Goal: Task Accomplishment & Management: Use online tool/utility

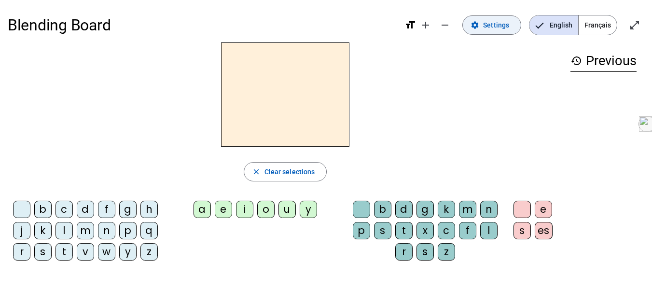
click at [505, 26] on span "Settings" at bounding box center [496, 25] width 26 height 12
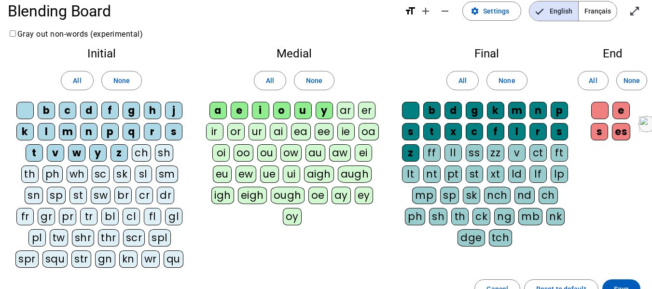
scroll to position [14, 0]
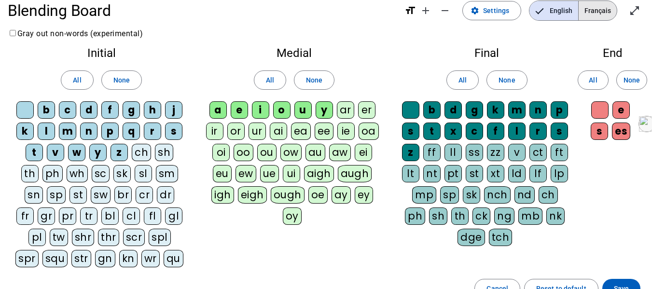
click at [598, 14] on span "Français" at bounding box center [597, 10] width 38 height 19
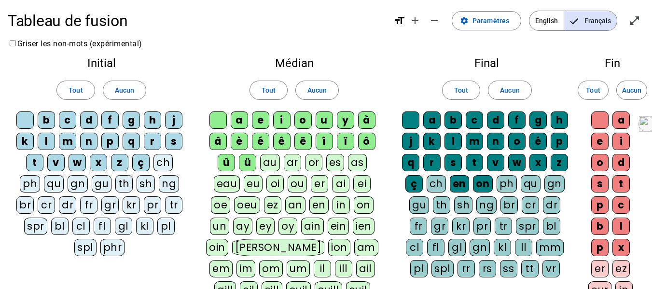
scroll to position [0, 0]
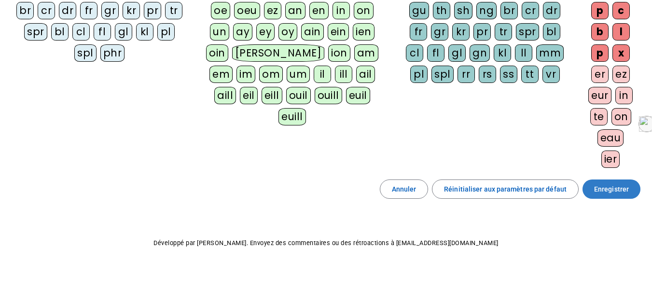
click at [593, 184] on span at bounding box center [611, 189] width 58 height 23
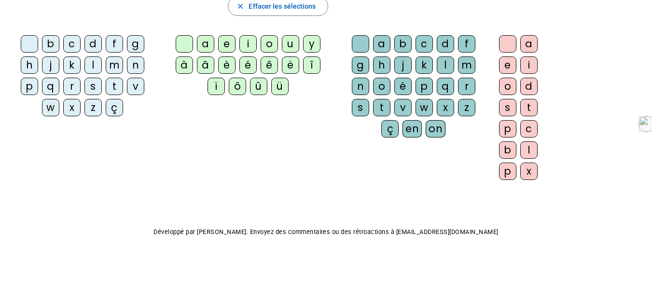
scroll to position [154, 0]
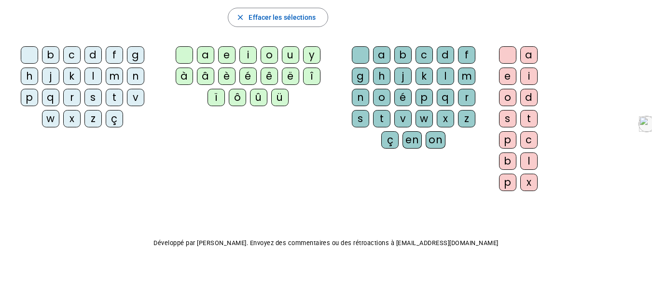
click at [270, 55] on div "o" at bounding box center [269, 54] width 17 height 17
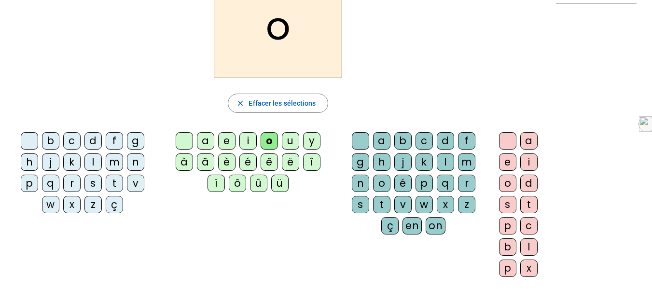
scroll to position [0, 0]
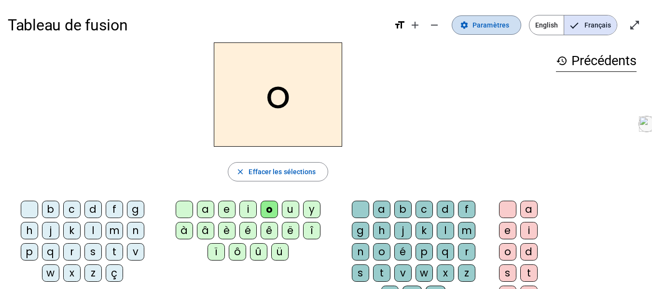
click at [512, 23] on span at bounding box center [486, 25] width 69 height 23
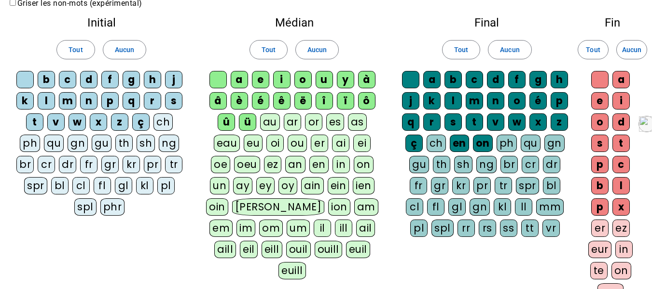
scroll to position [45, 0]
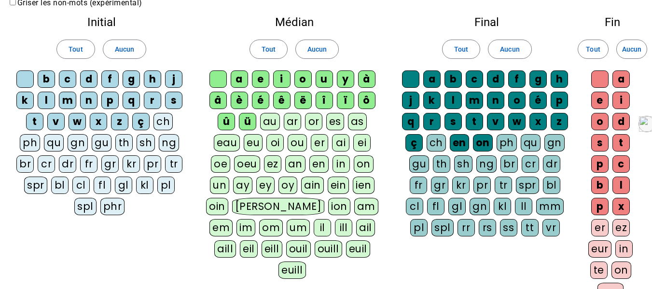
click at [435, 183] on div "gr" at bounding box center [439, 185] width 17 height 17
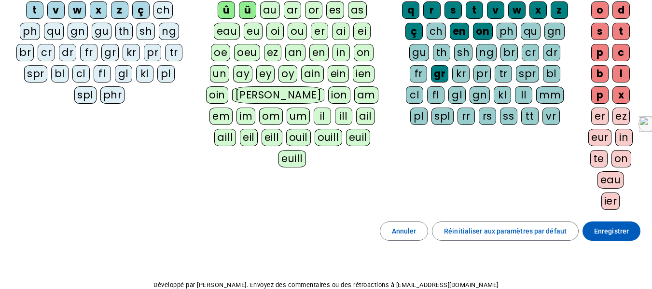
scroll to position [182, 0]
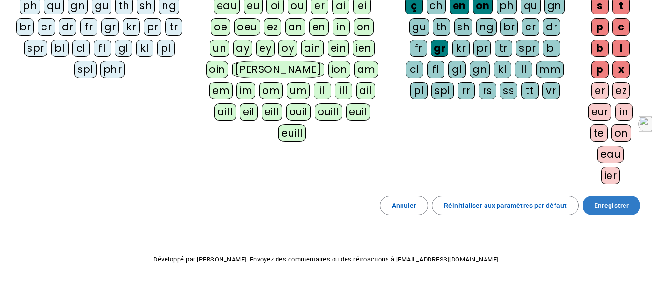
click at [595, 207] on span "Enregistrer" at bounding box center [611, 206] width 35 height 12
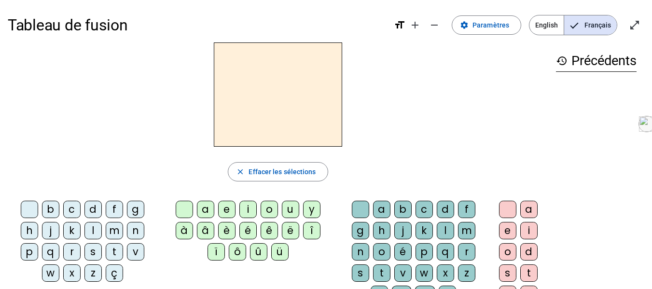
click at [263, 210] on div "o" at bounding box center [269, 209] width 17 height 17
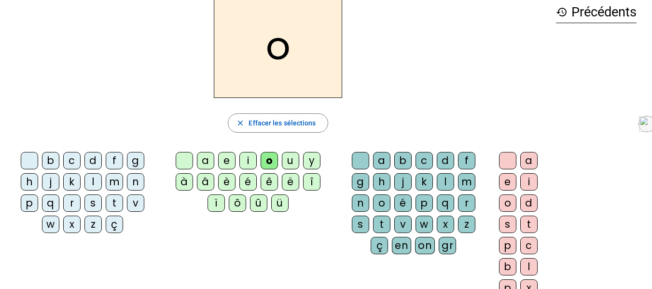
scroll to position [51, 0]
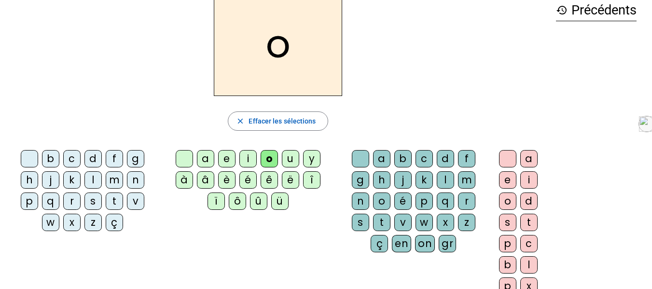
click at [441, 245] on div "gr" at bounding box center [447, 243] width 17 height 17
click at [507, 186] on div "e" at bounding box center [507, 179] width 17 height 17
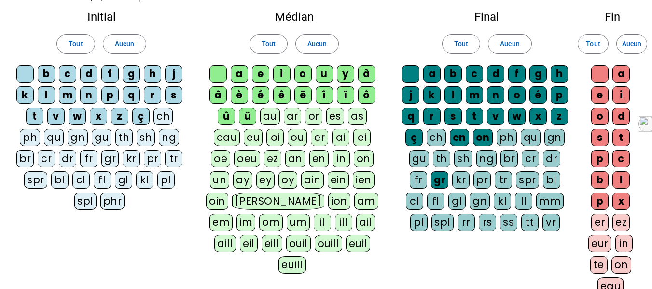
scroll to position [210, 0]
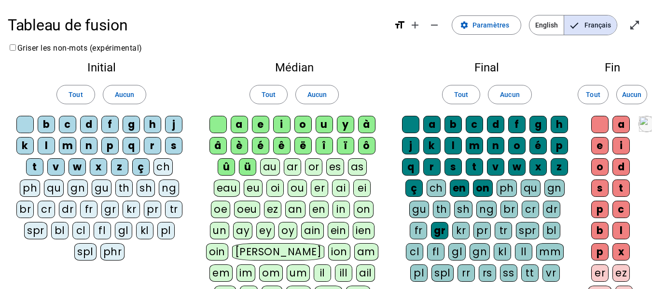
scroll to position [210, 0]
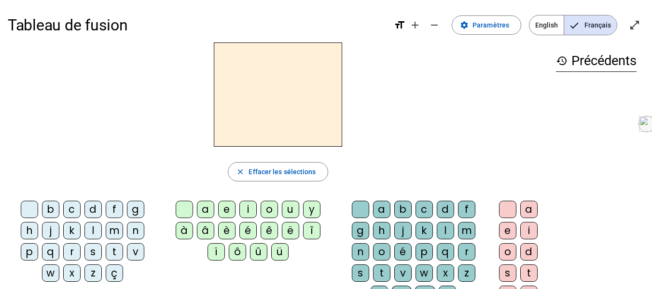
click at [108, 205] on div "f" at bounding box center [114, 209] width 17 height 17
click at [248, 211] on div "i" at bounding box center [247, 209] width 17 height 17
click at [437, 232] on div "l" at bounding box center [445, 230] width 17 height 17
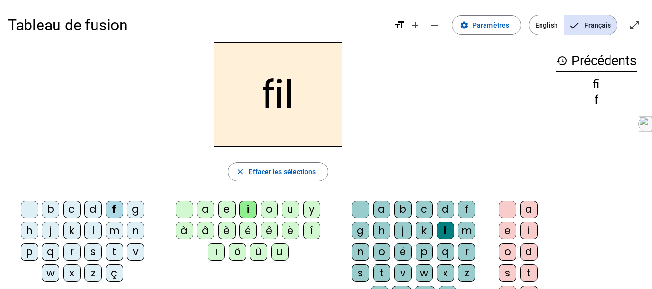
click at [112, 233] on div "m" at bounding box center [114, 230] width 17 height 17
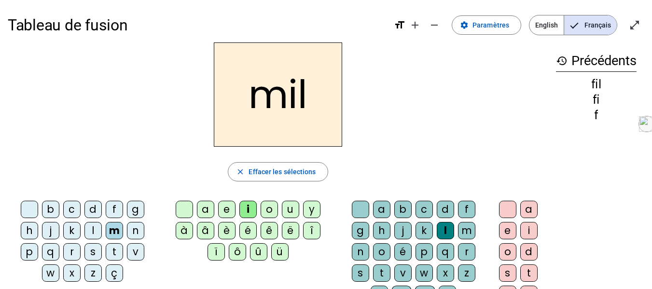
click at [206, 210] on div "a" at bounding box center [205, 209] width 17 height 17
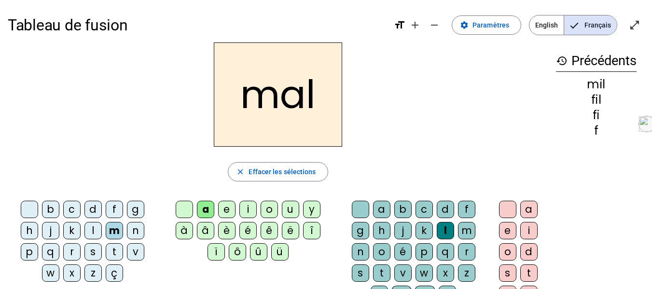
click at [138, 254] on div "v" at bounding box center [135, 251] width 17 height 17
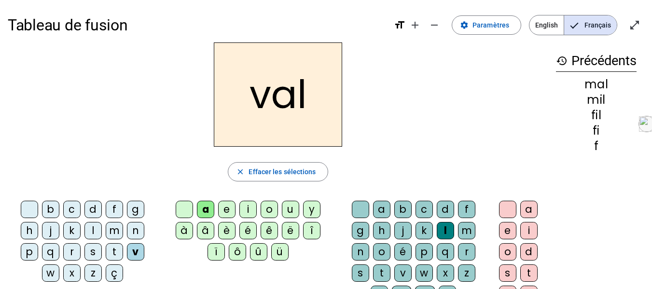
click at [357, 209] on div at bounding box center [360, 209] width 17 height 17
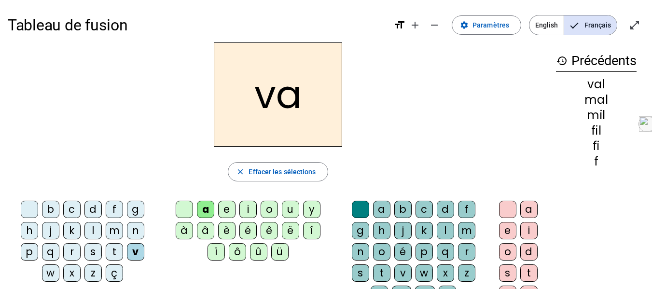
click at [118, 227] on div "m" at bounding box center [114, 230] width 17 height 17
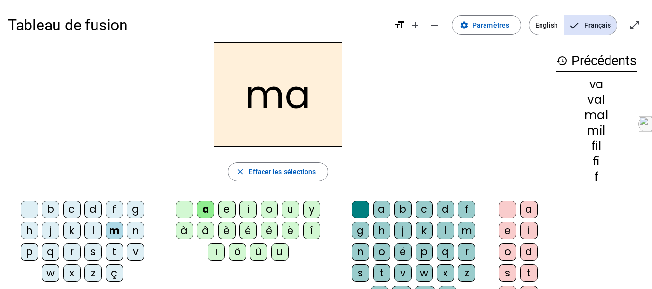
click at [116, 250] on div "t" at bounding box center [114, 251] width 17 height 17
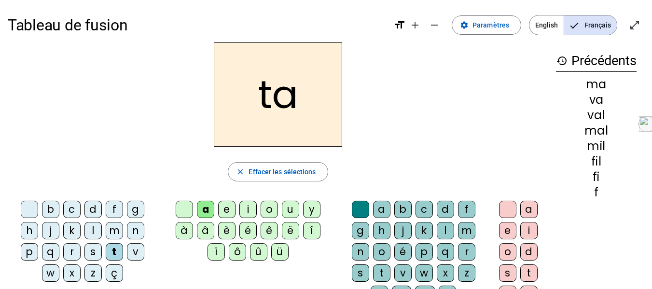
click at [90, 249] on div "s" at bounding box center [92, 251] width 17 height 17
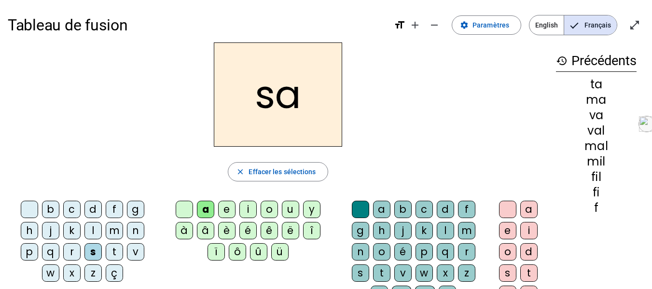
click at [425, 213] on div "c" at bounding box center [423, 209] width 17 height 17
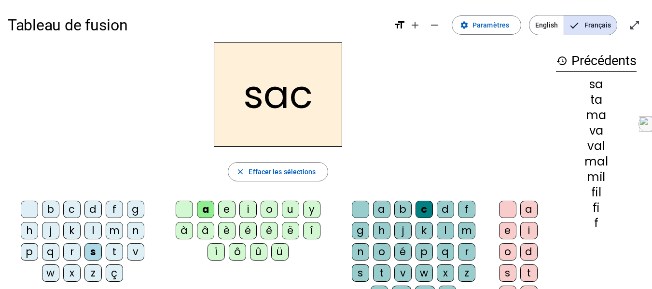
click at [95, 235] on div "l" at bounding box center [92, 230] width 17 height 17
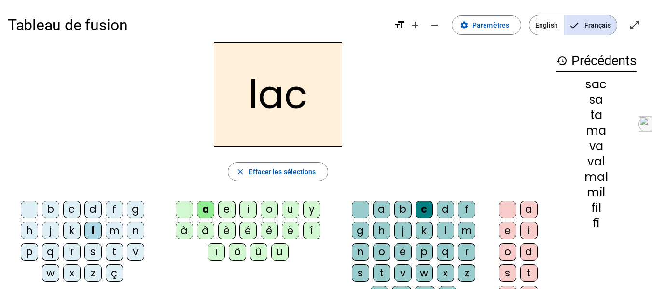
click at [112, 252] on div "t" at bounding box center [114, 251] width 17 height 17
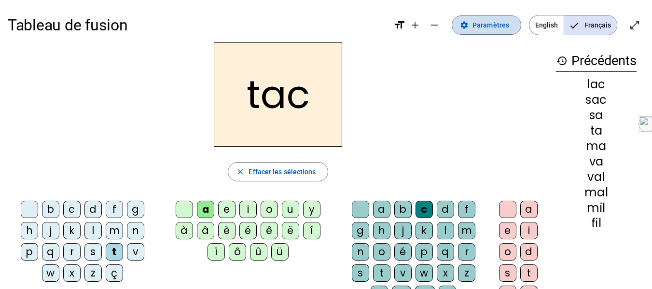
click at [485, 24] on span "Paramètres" at bounding box center [490, 25] width 37 height 12
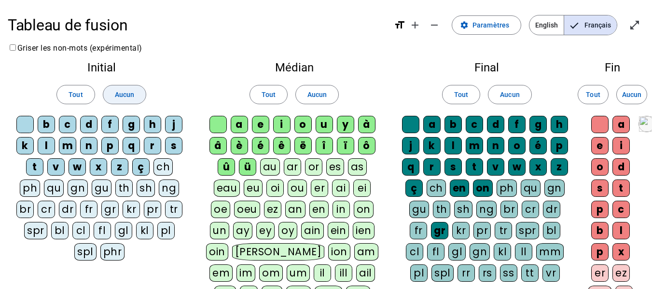
click at [135, 101] on span at bounding box center [124, 94] width 42 height 23
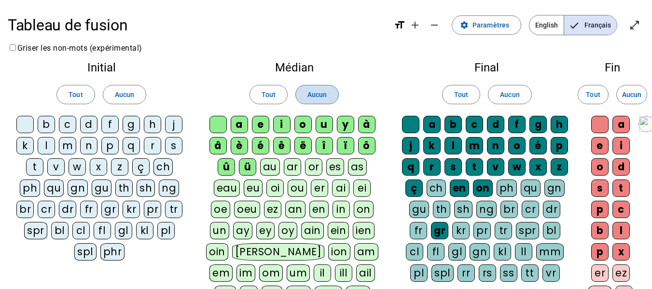
click at [308, 96] on span "Aucun" at bounding box center [316, 95] width 19 height 12
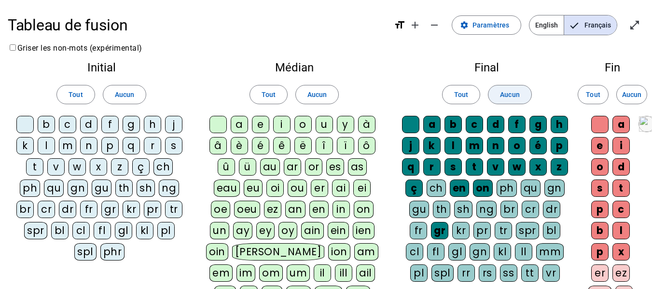
click at [509, 95] on span "Aucun" at bounding box center [509, 95] width 19 height 12
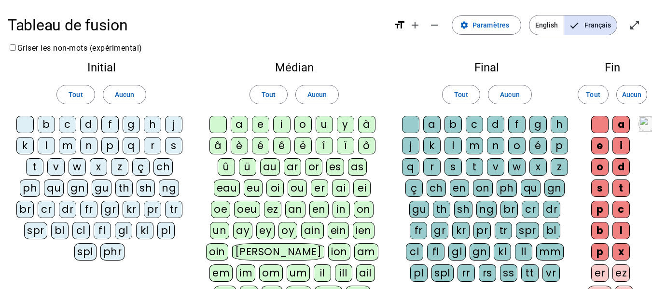
click at [112, 129] on div "f" at bounding box center [109, 124] width 17 height 17
click at [71, 147] on div "m" at bounding box center [67, 145] width 17 height 17
click at [56, 168] on div "v" at bounding box center [55, 166] width 17 height 17
